Goal: Information Seeking & Learning: Learn about a topic

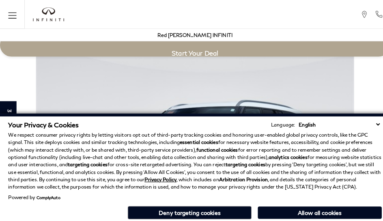
scroll to position [1436, 0]
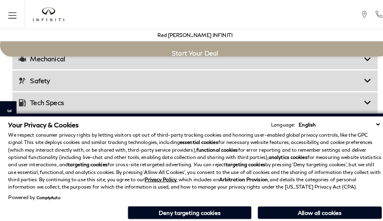
click at [142, 121] on div "Your Privacy & Cookies Language: English Spanish / Español English / [GEOGRAPHI…" at bounding box center [191, 123] width 367 height 8
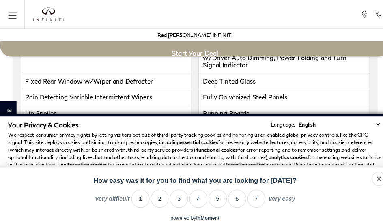
scroll to position [1473, 0]
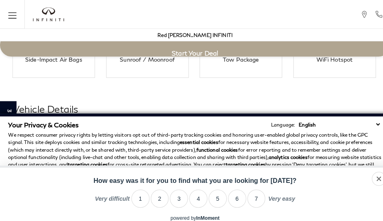
click at [0, 99] on link "3 days 13 hours left!" at bounding box center [8, 146] width 16 height 95
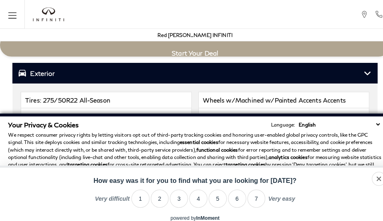
scroll to position [1538, 0]
